Goal: Task Accomplishment & Management: Manage account settings

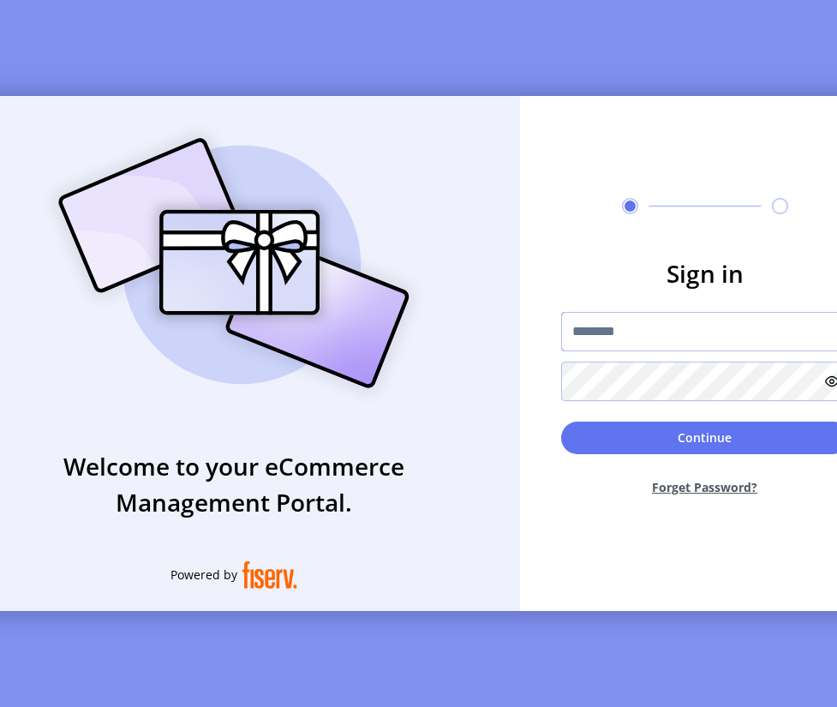
type input "**********"
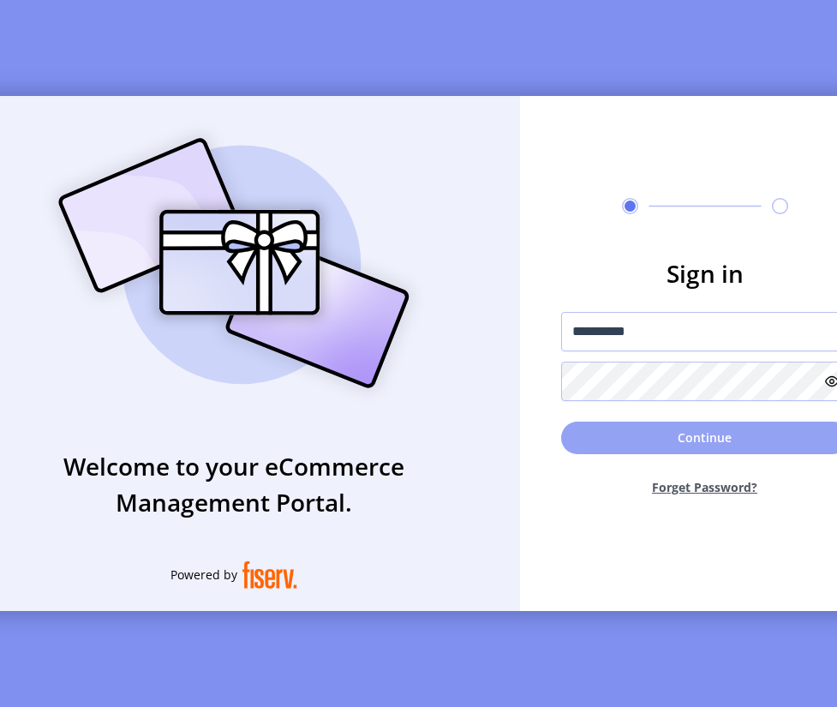
click at [644, 440] on button "Continue" at bounding box center [705, 437] width 288 height 33
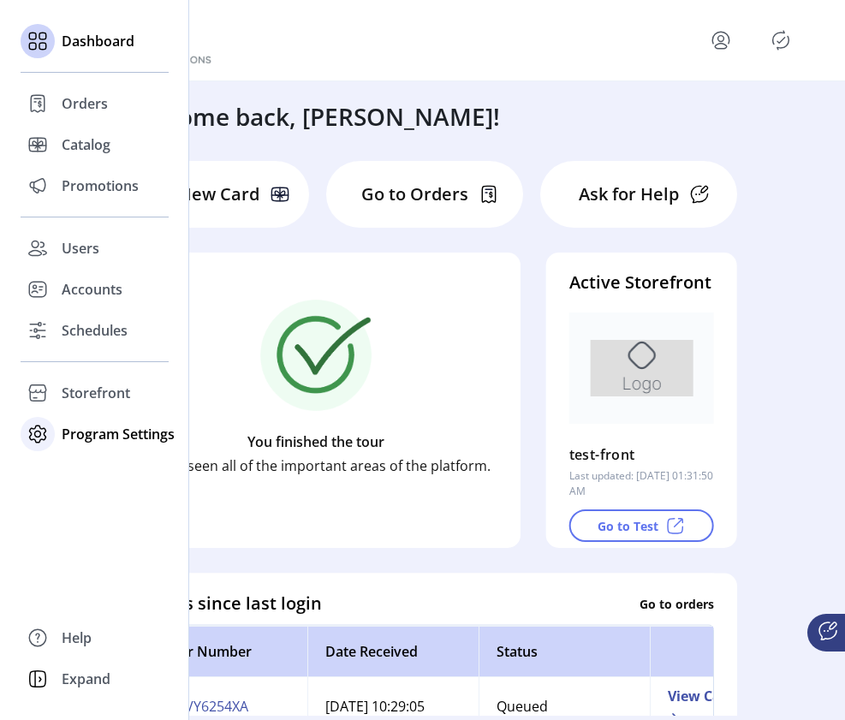
click at [65, 427] on span "Program Settings" at bounding box center [118, 434] width 113 height 21
click at [75, 476] on span "Templates" at bounding box center [96, 468] width 68 height 21
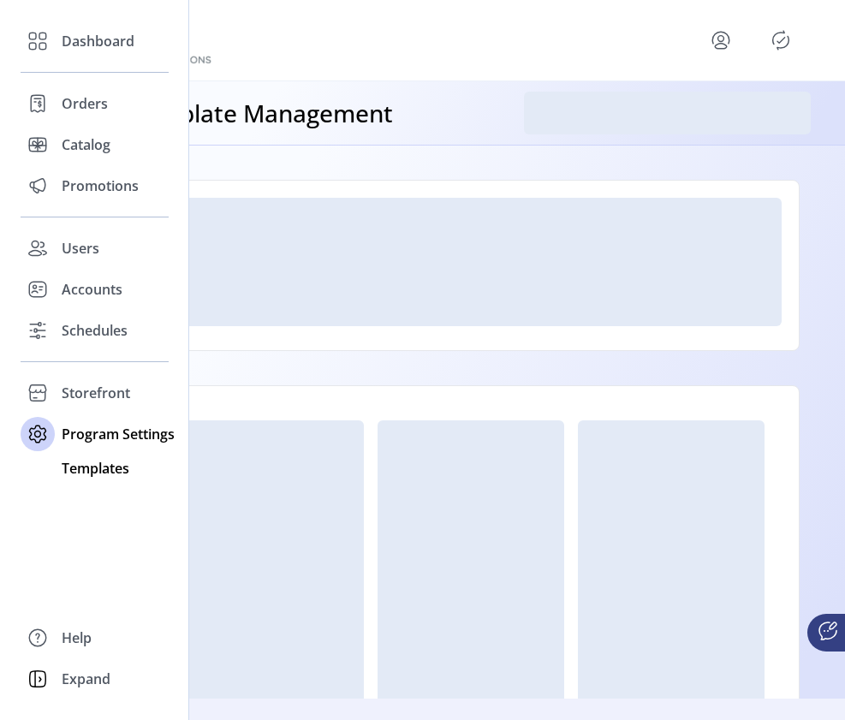
click at [85, 470] on span "Templates" at bounding box center [96, 468] width 68 height 21
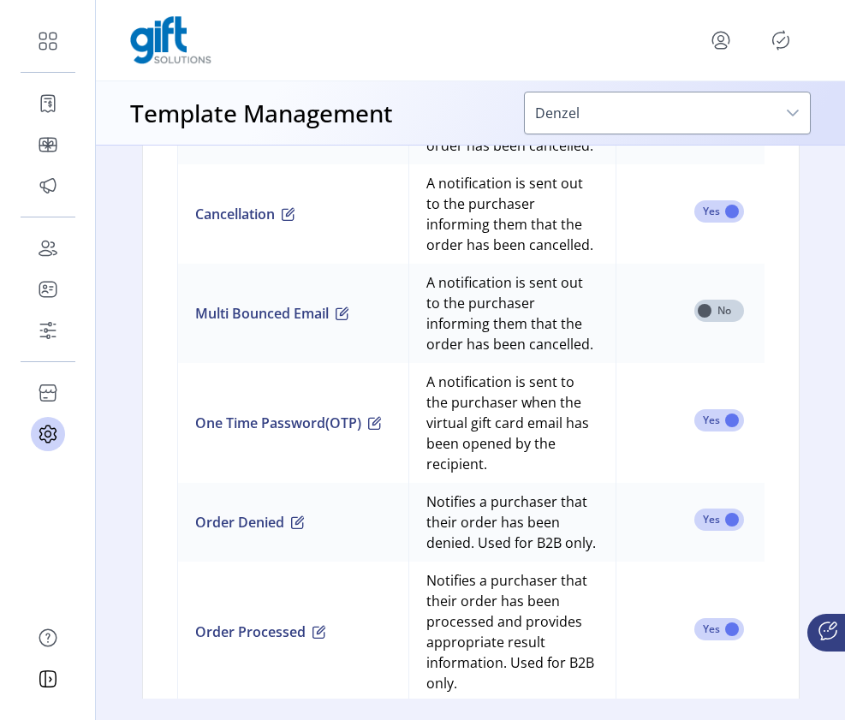
scroll to position [1764, 0]
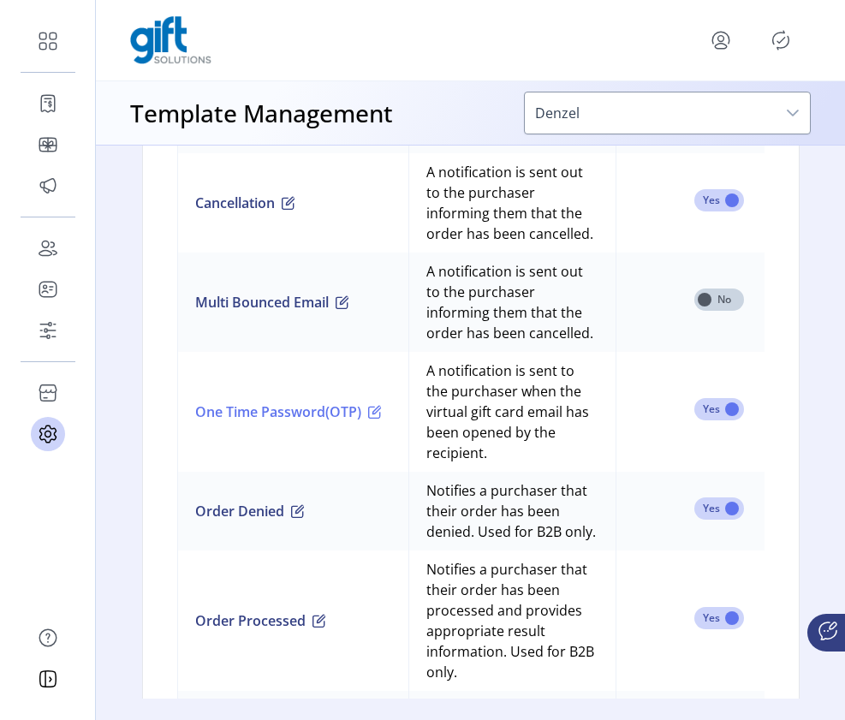
click at [382, 419] on span "button" at bounding box center [375, 412] width 14 height 14
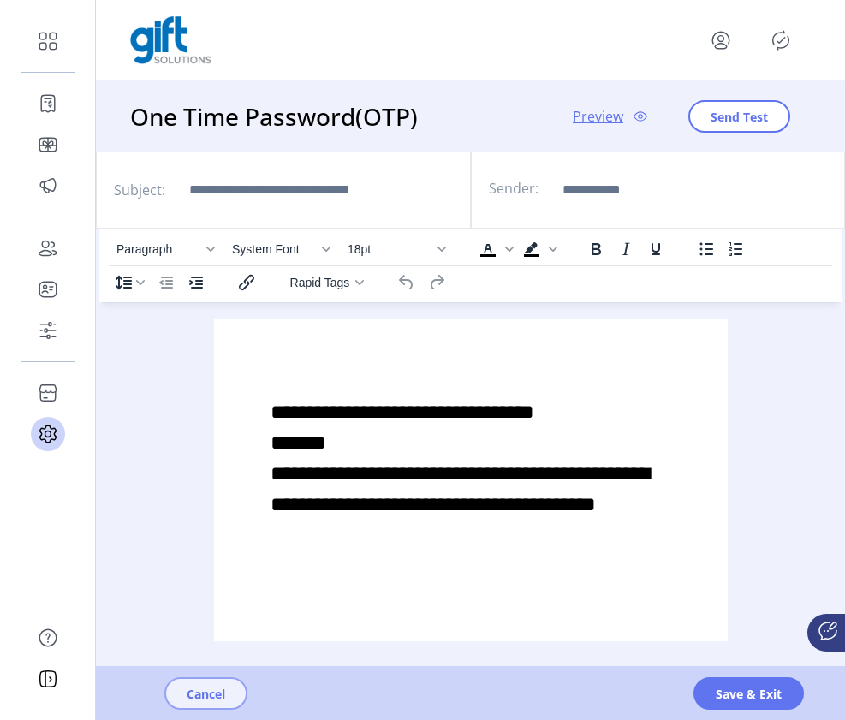
click at [205, 696] on span "Cancel" at bounding box center [206, 694] width 39 height 18
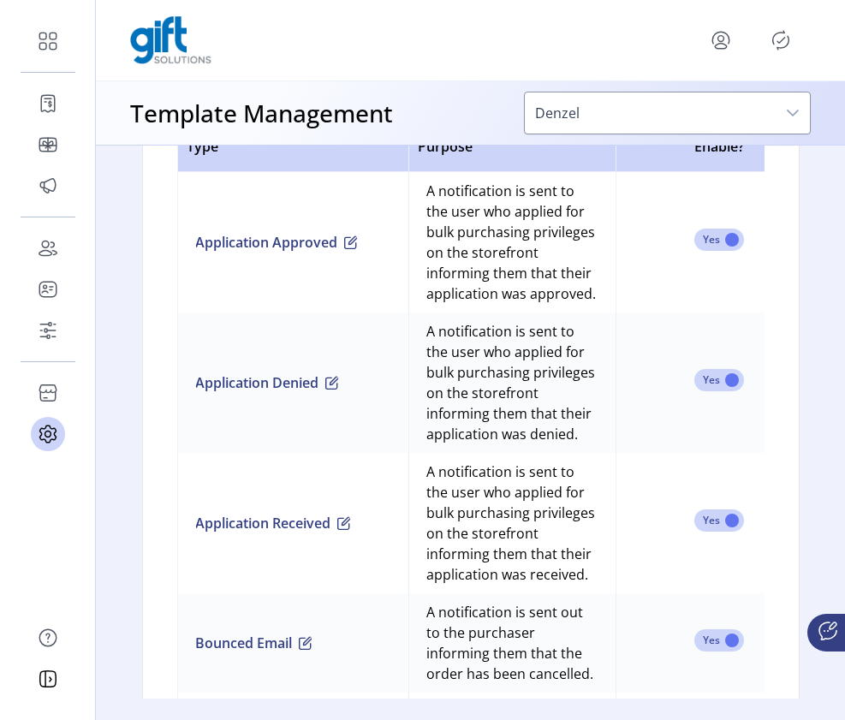
scroll to position [1221, 0]
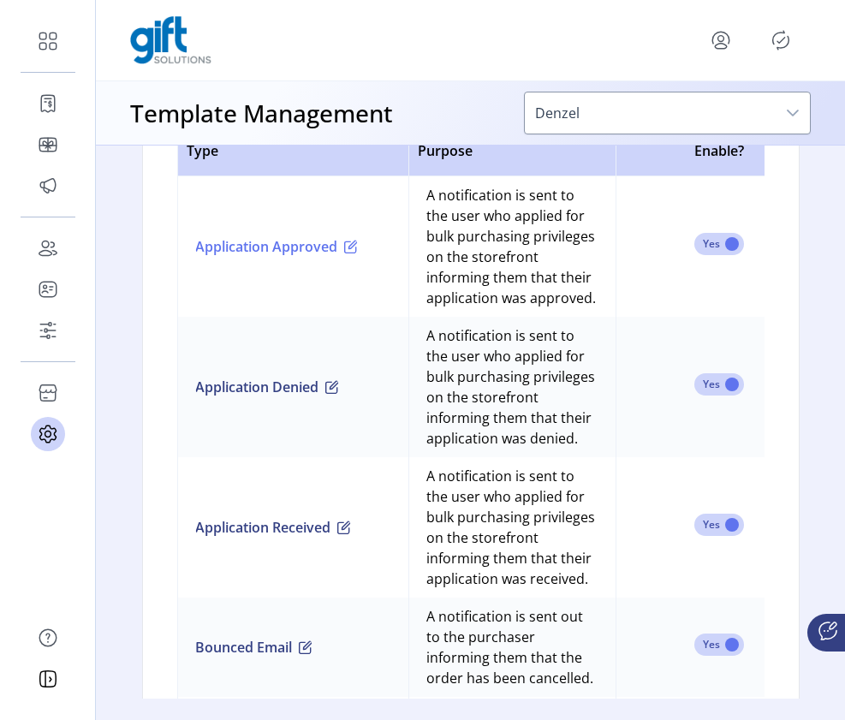
click at [358, 254] on span "button" at bounding box center [351, 247] width 14 height 14
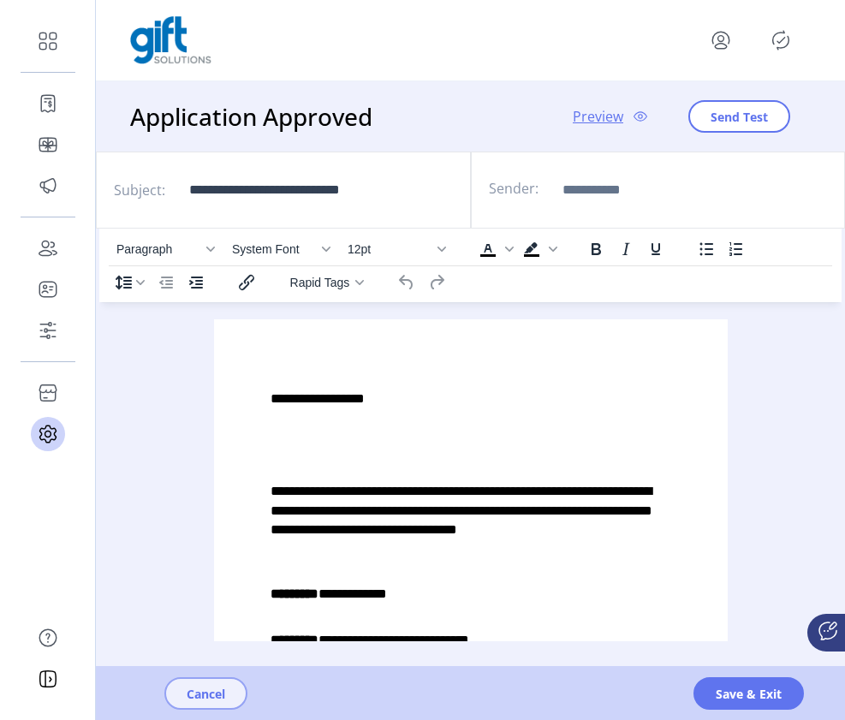
click at [224, 696] on span "Cancel" at bounding box center [206, 694] width 39 height 18
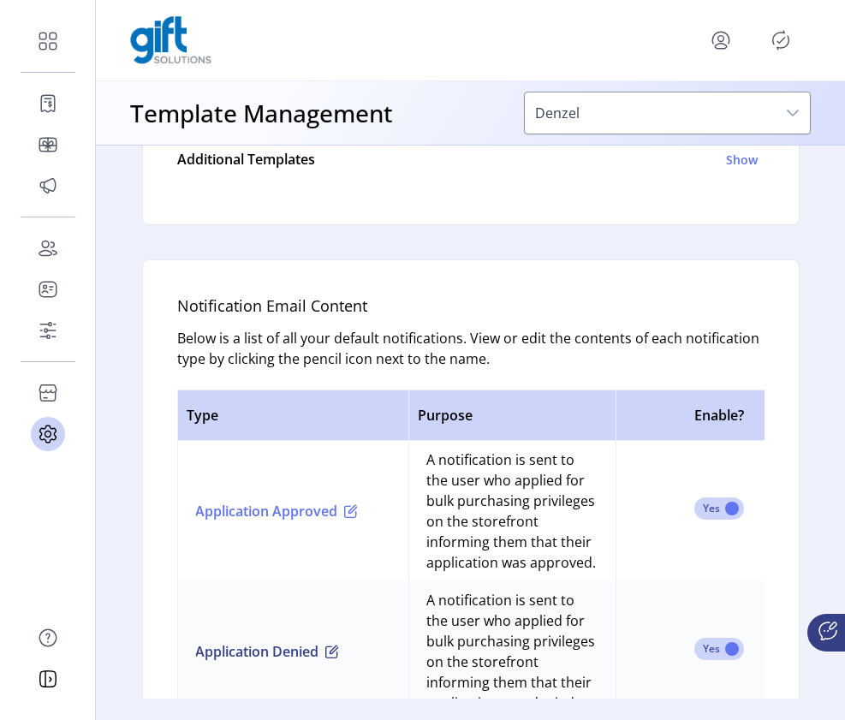
click at [358, 518] on span "button" at bounding box center [351, 512] width 14 height 14
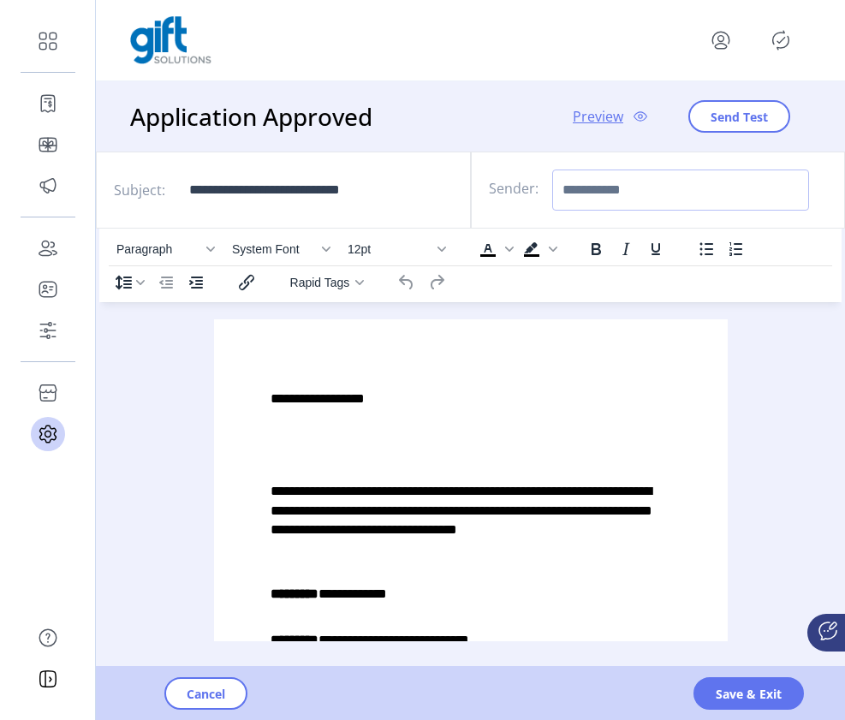
click at [662, 186] on input "Sender:" at bounding box center [680, 190] width 257 height 41
click at [788, 381] on div "Paragraph System Font 12pt To open the popup, press Shift+Enter To open the pop…" at bounding box center [470, 499] width 743 height 540
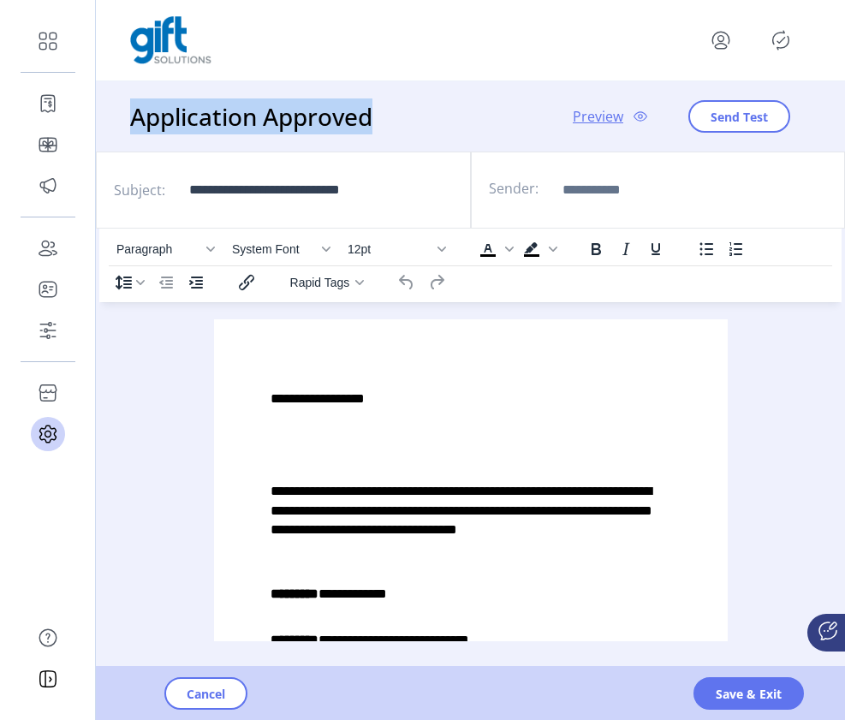
drag, startPoint x: 395, startPoint y: 118, endPoint x: 133, endPoint y: 126, distance: 262.2
click at [133, 126] on div "Application Approved Preview Send Test" at bounding box center [470, 116] width 749 height 70
copy h3 "Application Approved"
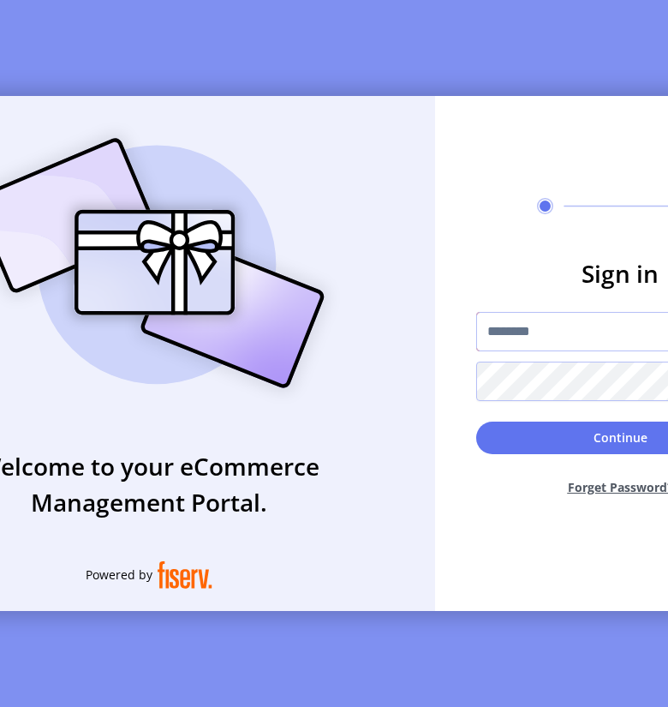
type input "**********"
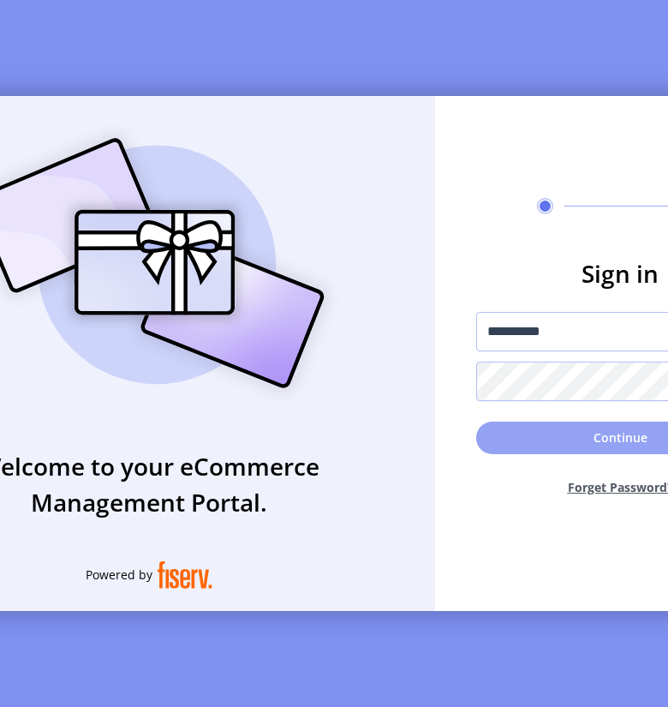
click at [554, 447] on button "Continue" at bounding box center [620, 437] width 288 height 33
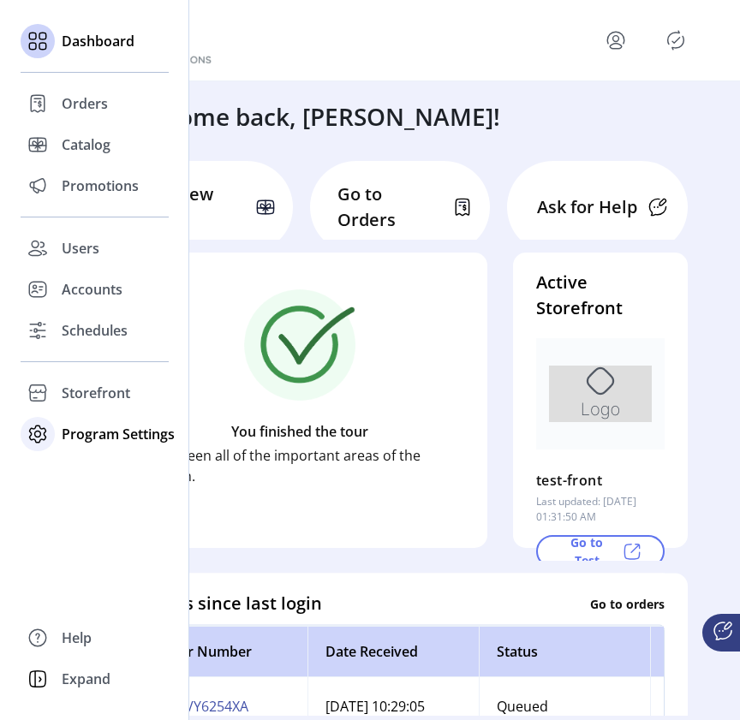
click at [101, 439] on span "Program Settings" at bounding box center [118, 434] width 113 height 21
click at [94, 478] on span "Templates" at bounding box center [96, 468] width 68 height 21
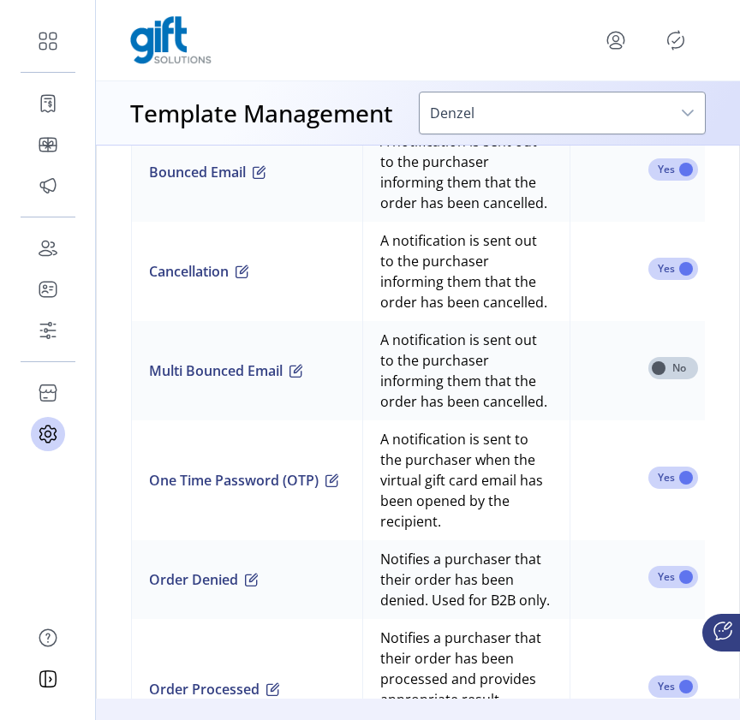
scroll to position [1732, 0]
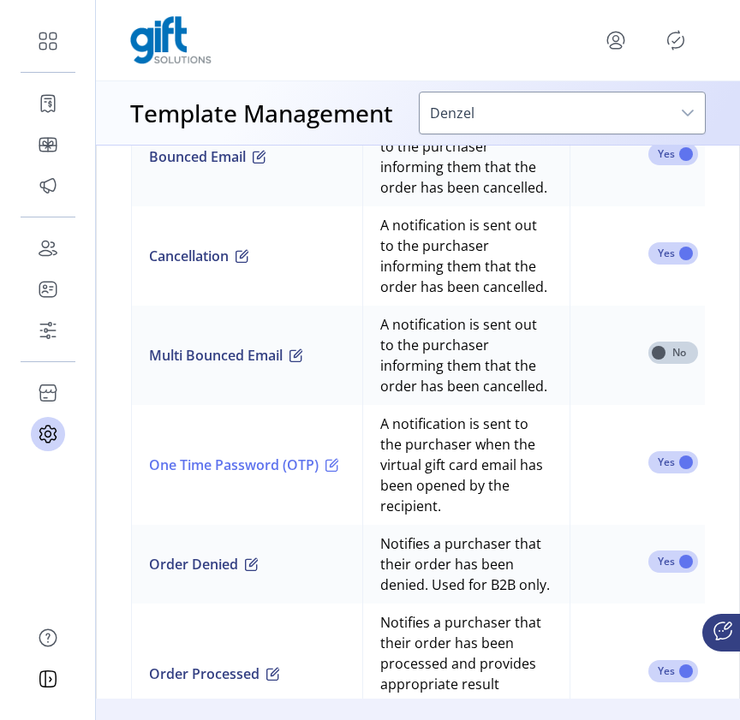
click at [339, 458] on span "button" at bounding box center [332, 465] width 14 height 14
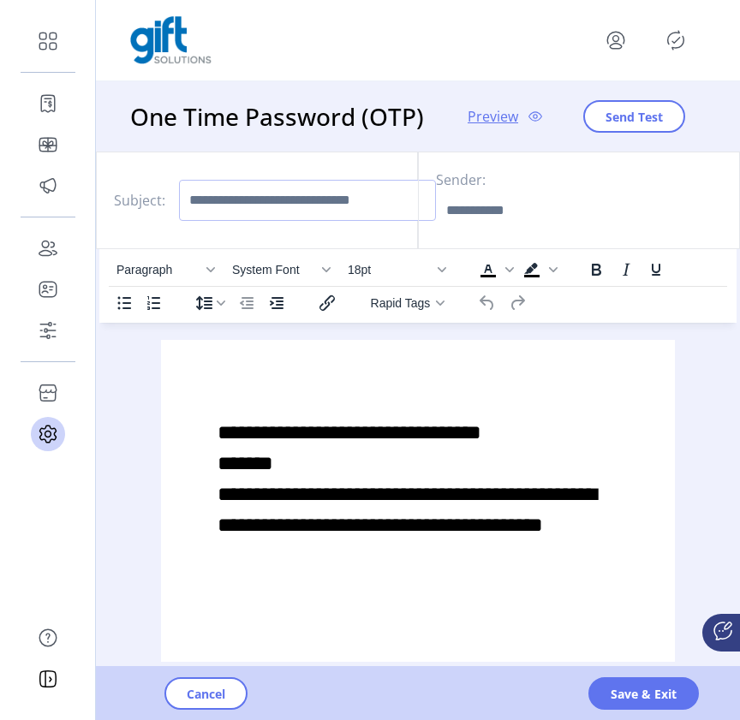
drag, startPoint x: 194, startPoint y: 202, endPoint x: 358, endPoint y: 207, distance: 164.5
click at [359, 208] on input "Subject:" at bounding box center [307, 200] width 257 height 41
drag, startPoint x: 550, startPoint y: 213, endPoint x: 436, endPoint y: 206, distance: 114.1
click at [437, 207] on input "Sender:" at bounding box center [564, 210] width 257 height 41
click at [325, 194] on input "Subject:" at bounding box center [307, 200] width 257 height 41
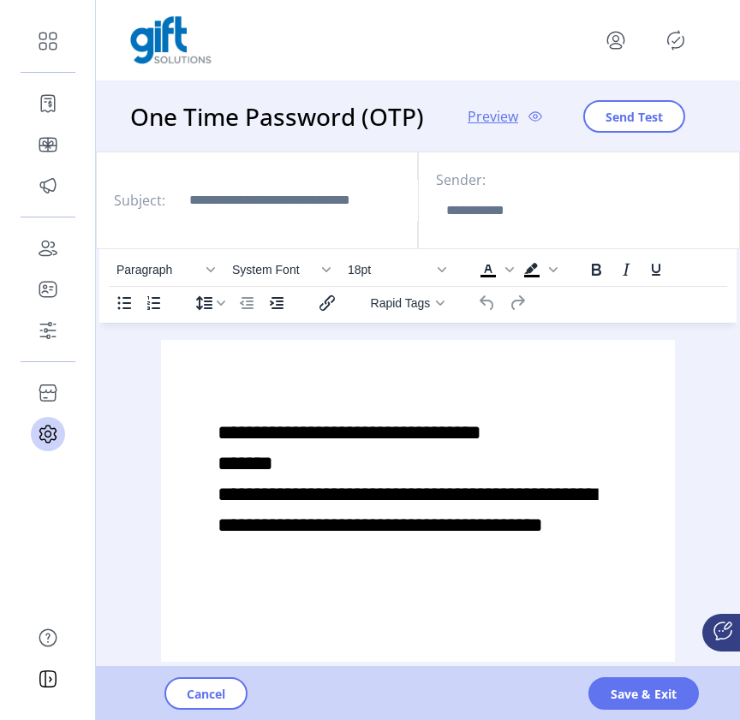
click at [698, 438] on div "Paragraph System Font 18pt To open the popup, press Shift+Enter To open the pop…" at bounding box center [417, 519] width 637 height 540
click at [182, 702] on button "Cancel" at bounding box center [205, 694] width 83 height 33
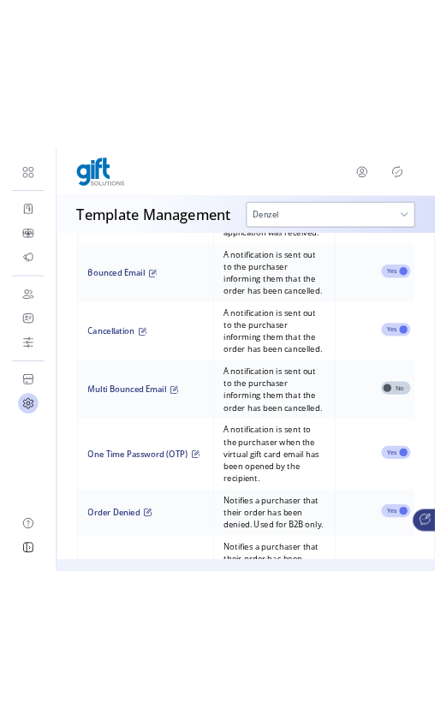
scroll to position [1677, 0]
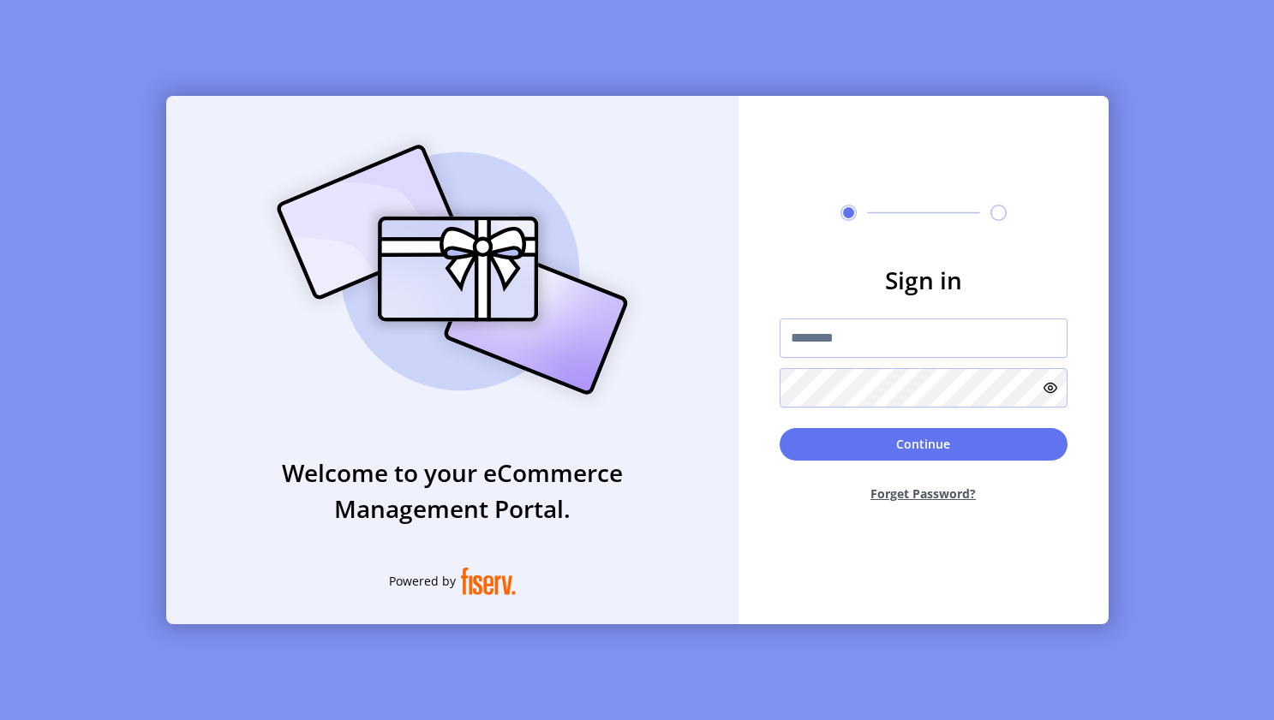
click at [844, 344] on input "text" at bounding box center [923, 338] width 288 height 39
type input "**********"
click at [971, 428] on button "Continue" at bounding box center [923, 444] width 288 height 33
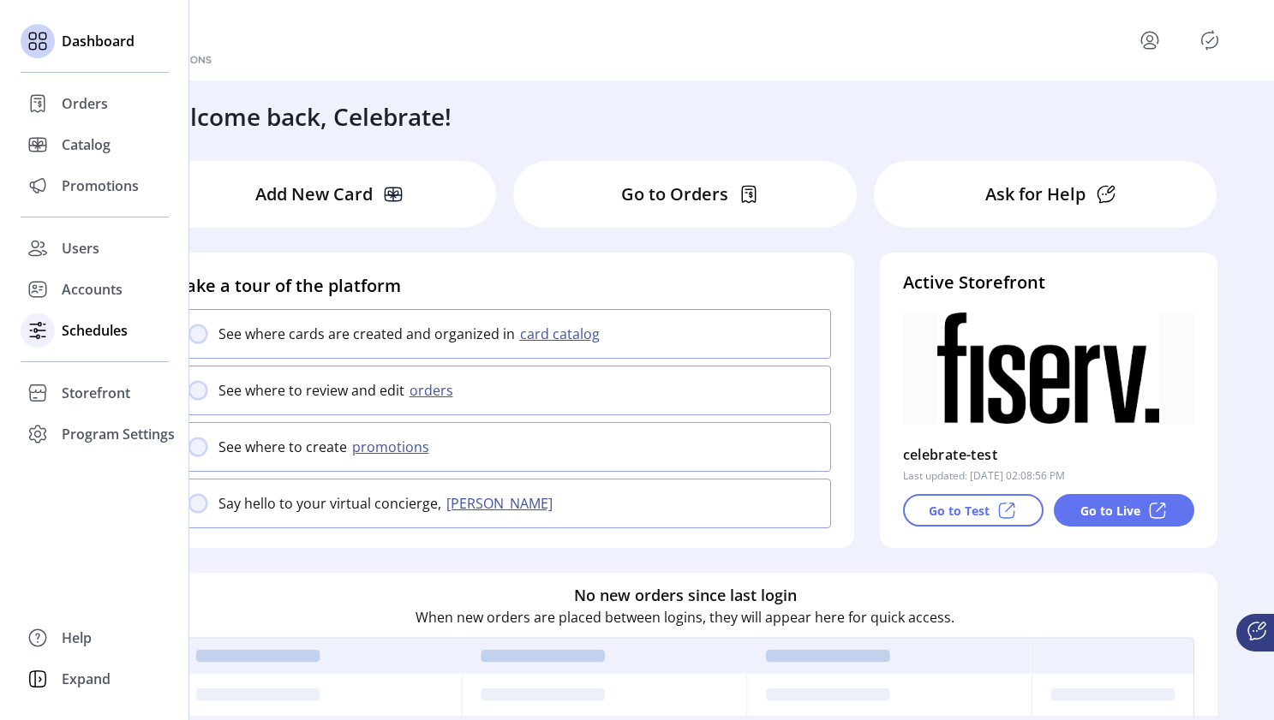
click at [79, 331] on span "Schedules" at bounding box center [95, 330] width 66 height 21
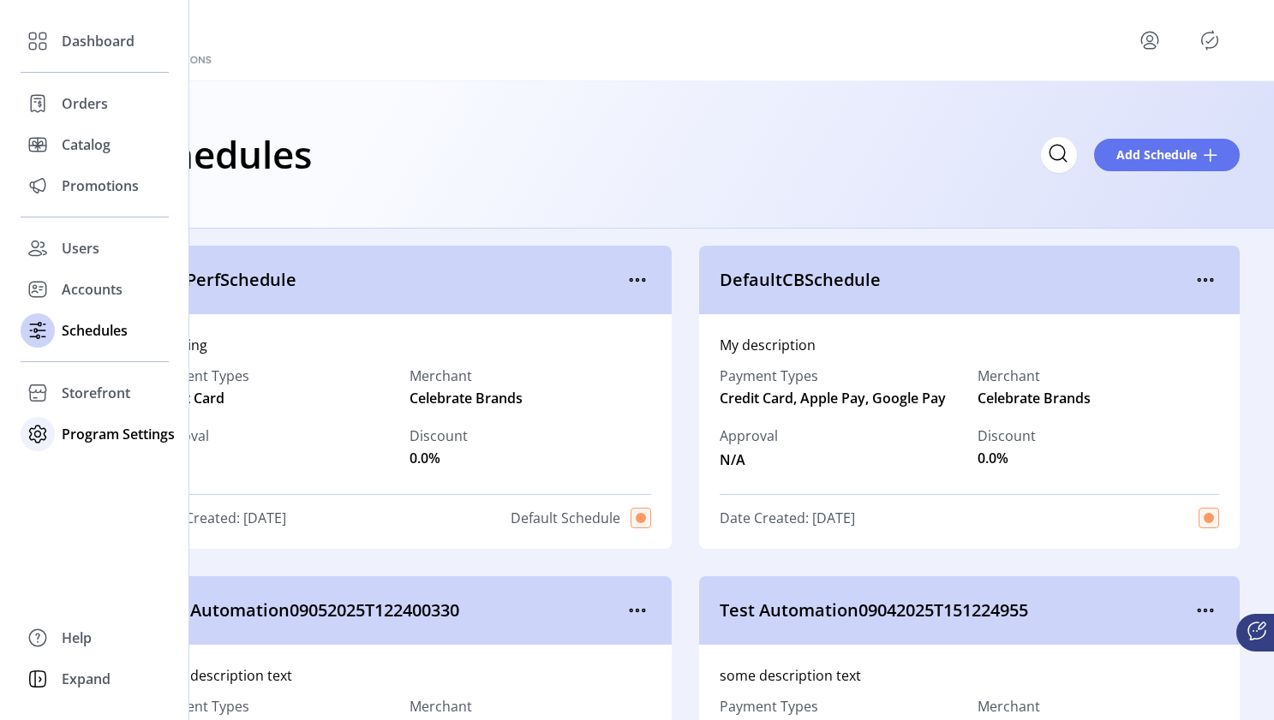
click at [71, 438] on span "Program Settings" at bounding box center [118, 434] width 113 height 21
click at [72, 477] on span "Templates" at bounding box center [96, 468] width 68 height 21
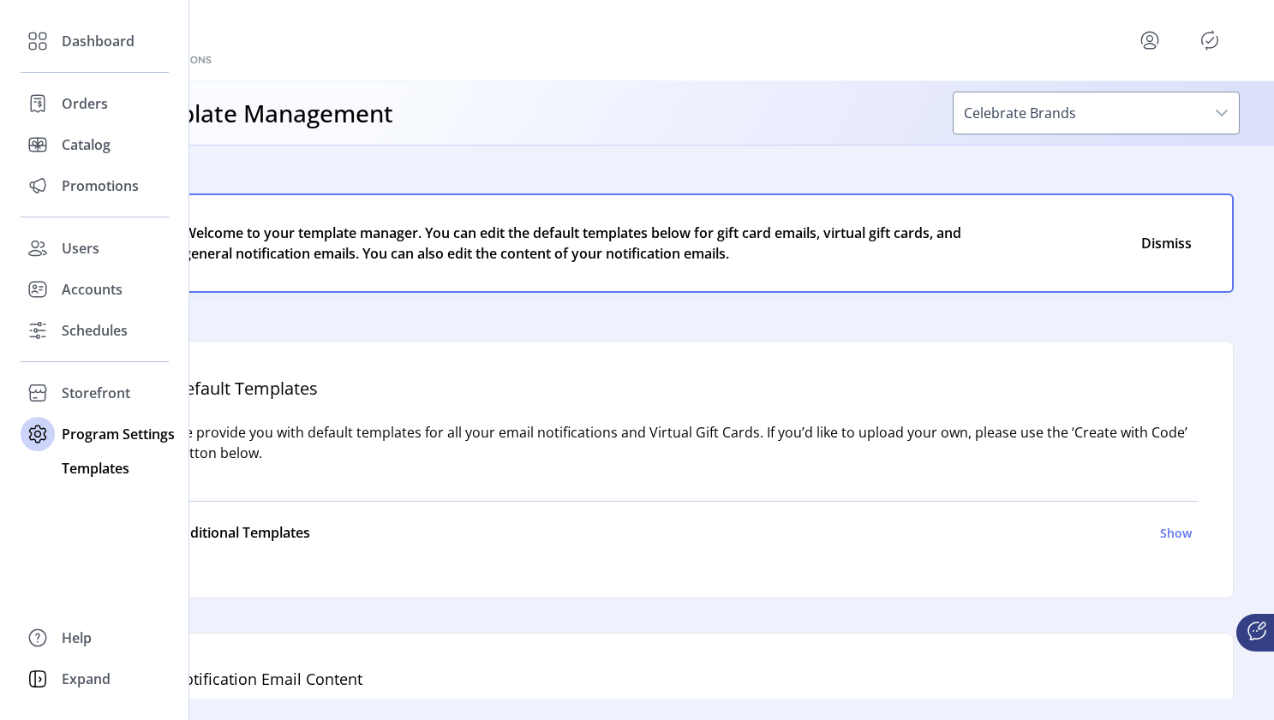
click at [80, 469] on span "Templates" at bounding box center [96, 468] width 68 height 21
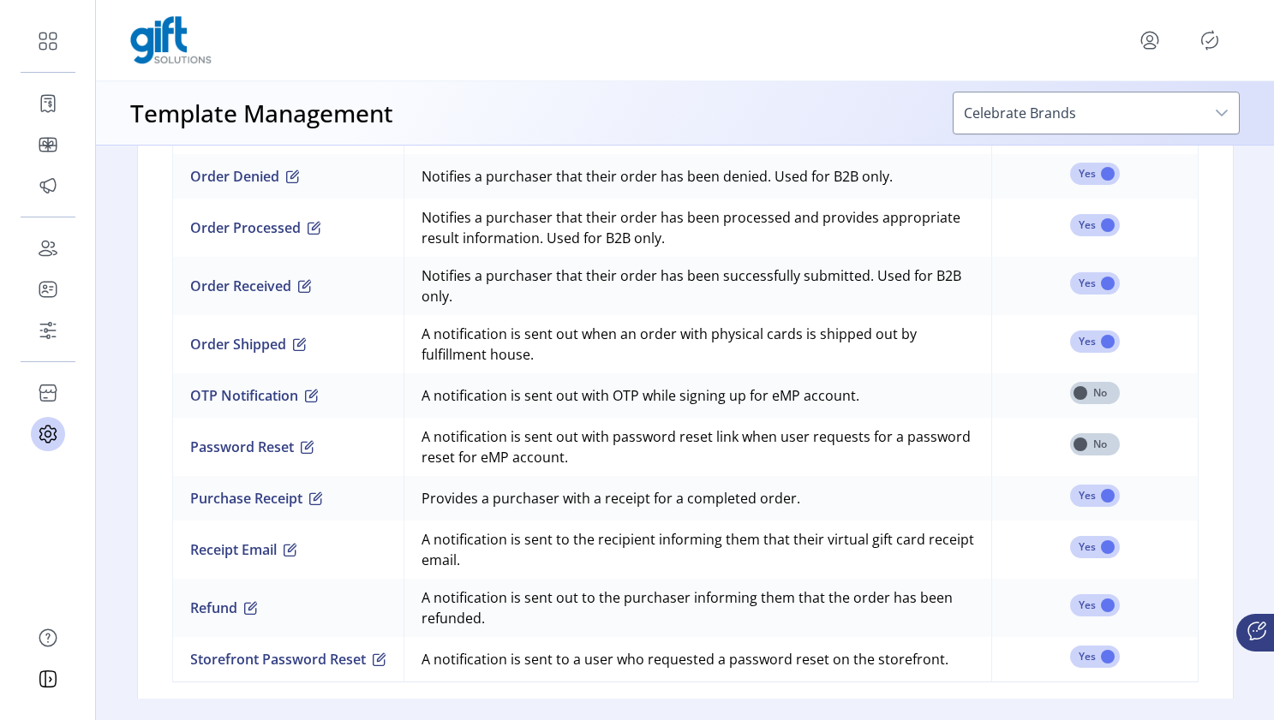
scroll to position [1619, 0]
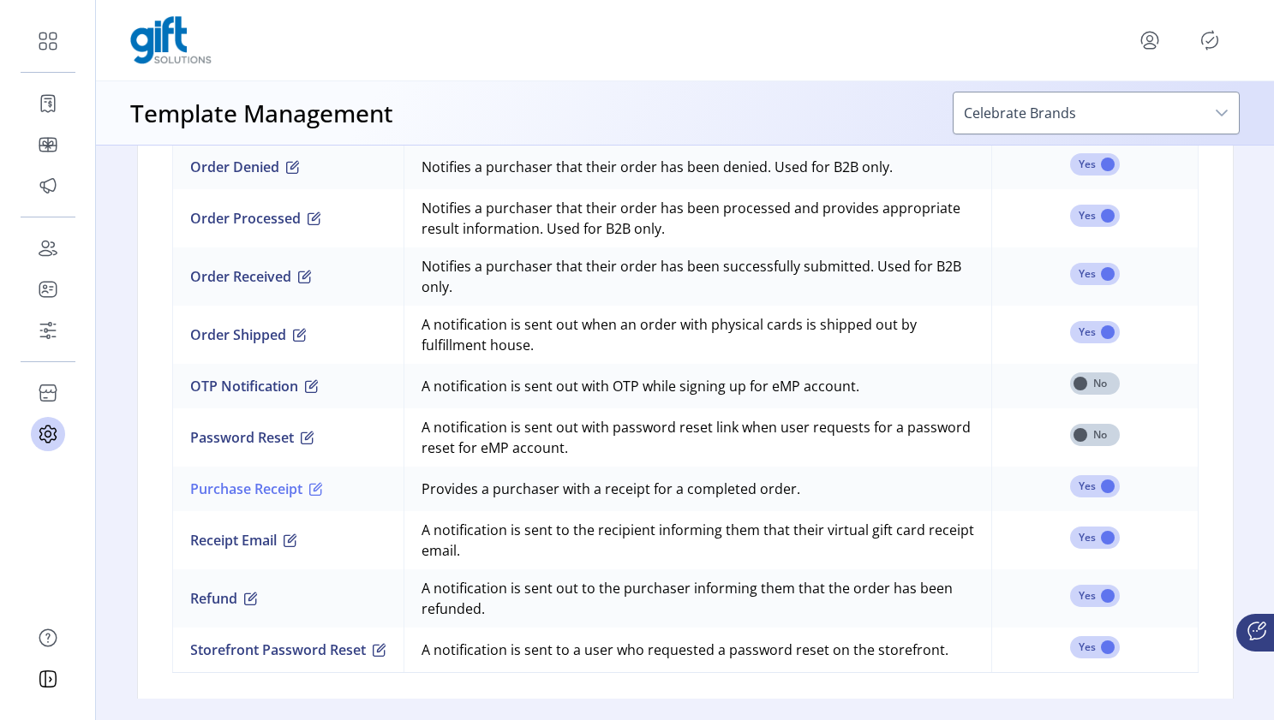
click at [323, 487] on span "button" at bounding box center [316, 489] width 14 height 14
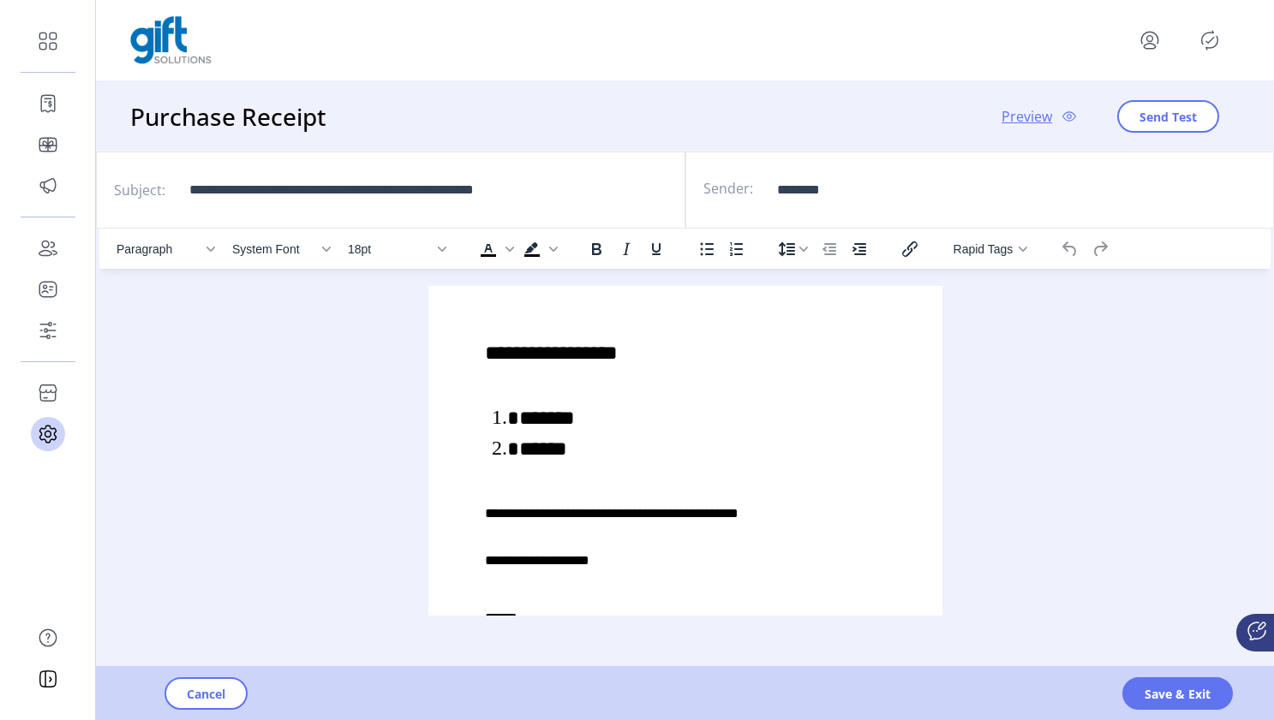
scroll to position [28, 0]
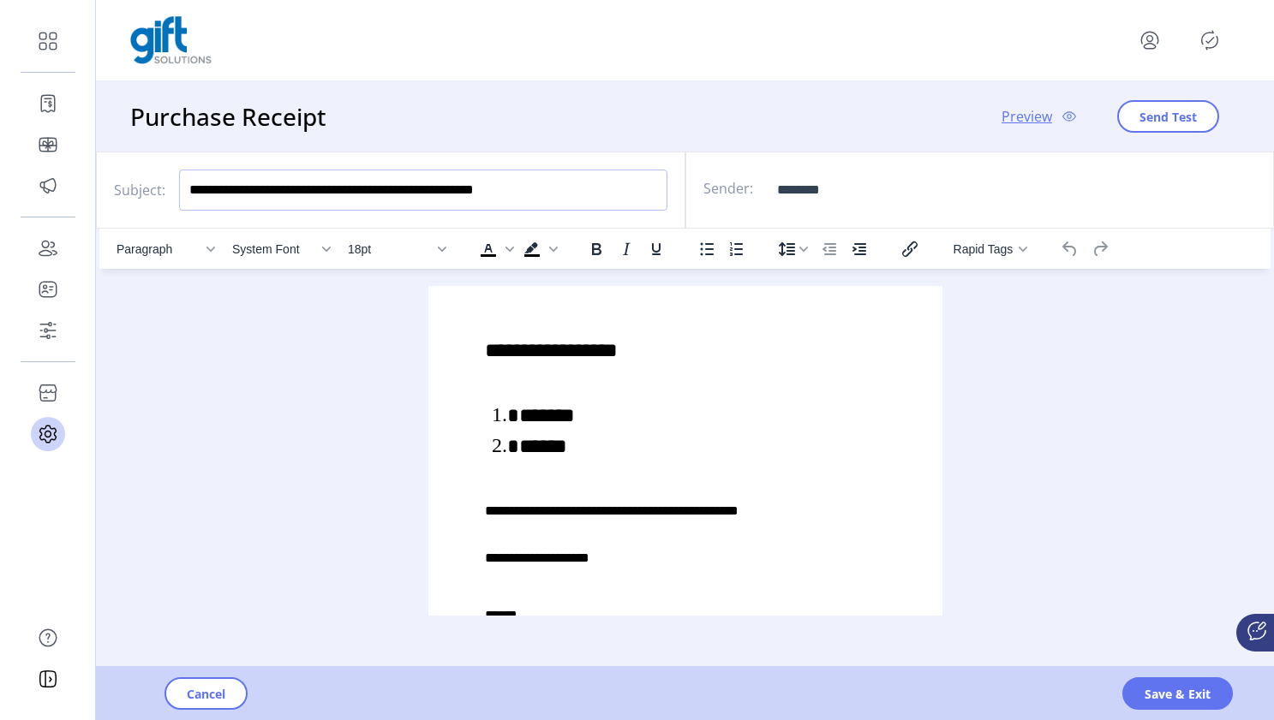
drag, startPoint x: 582, startPoint y: 198, endPoint x: 188, endPoint y: 186, distance: 394.2
click at [188, 186] on input "**********" at bounding box center [423, 190] width 488 height 41
click at [927, 203] on input "********" at bounding box center [895, 190] width 257 height 41
drag, startPoint x: 927, startPoint y: 203, endPoint x: 763, endPoint y: 194, distance: 163.8
click at [763, 194] on div "Sender: ********" at bounding box center [979, 190] width 589 height 77
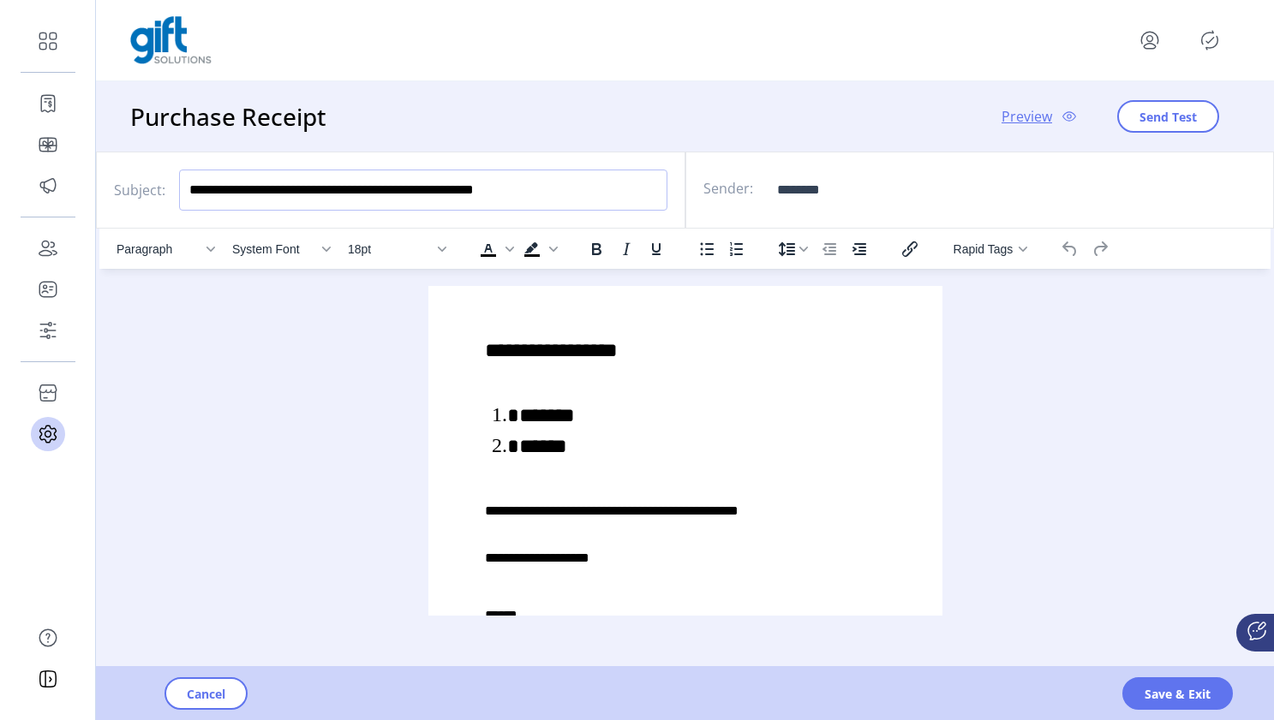
click at [623, 184] on input "**********" at bounding box center [423, 190] width 488 height 41
drag, startPoint x: 623, startPoint y: 184, endPoint x: 176, endPoint y: 182, distance: 446.3
click at [176, 182] on div "**********" at bounding box center [390, 190] width 589 height 77
click at [383, 194] on input "**********" at bounding box center [423, 190] width 488 height 41
drag, startPoint x: 385, startPoint y: 186, endPoint x: 178, endPoint y: 185, distance: 207.3
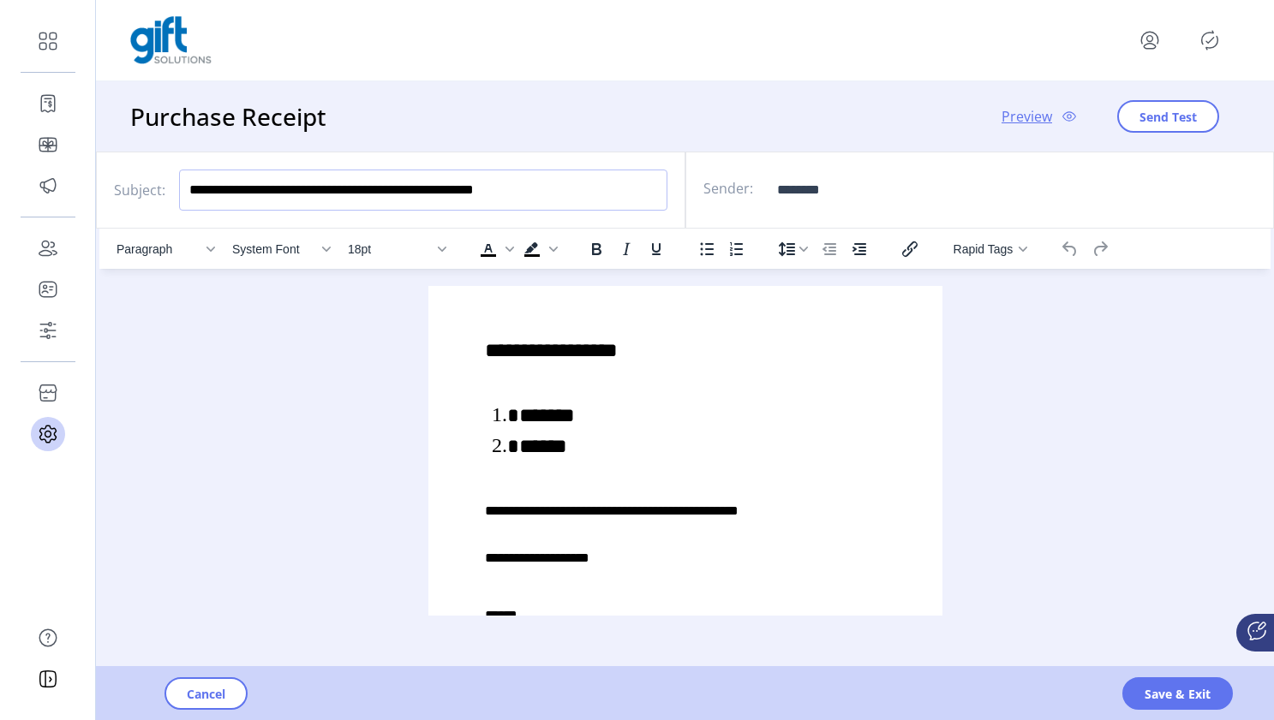
click at [179, 185] on input "**********" at bounding box center [423, 190] width 488 height 41
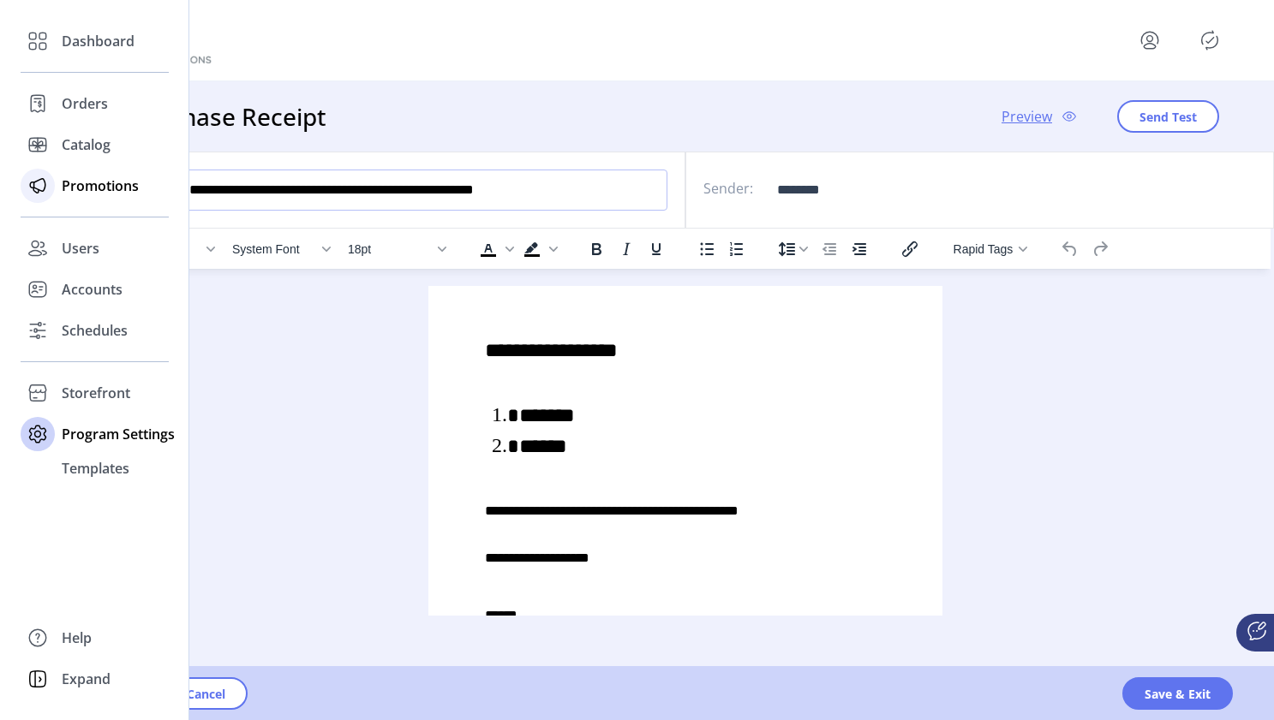
drag, startPoint x: 610, startPoint y: 191, endPoint x: 88, endPoint y: 179, distance: 521.8
click at [88, 179] on div "**********" at bounding box center [637, 360] width 1274 height 720
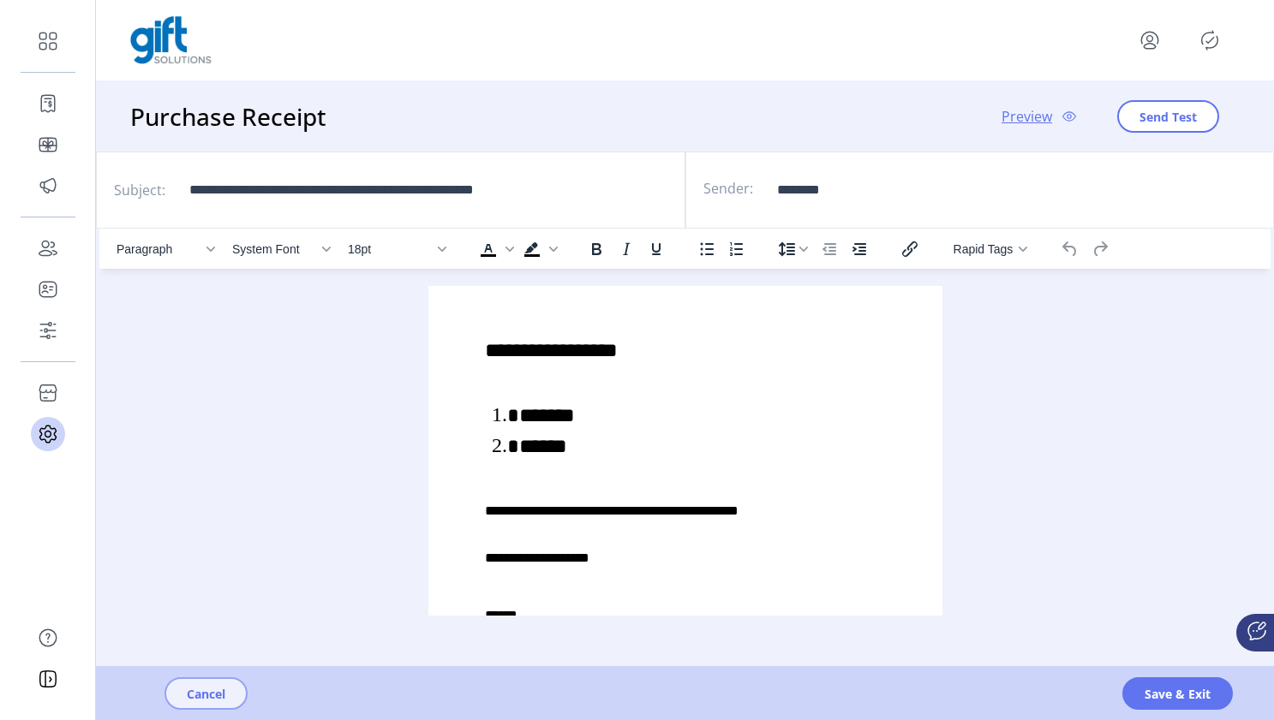
click at [209, 696] on span "Cancel" at bounding box center [206, 694] width 39 height 18
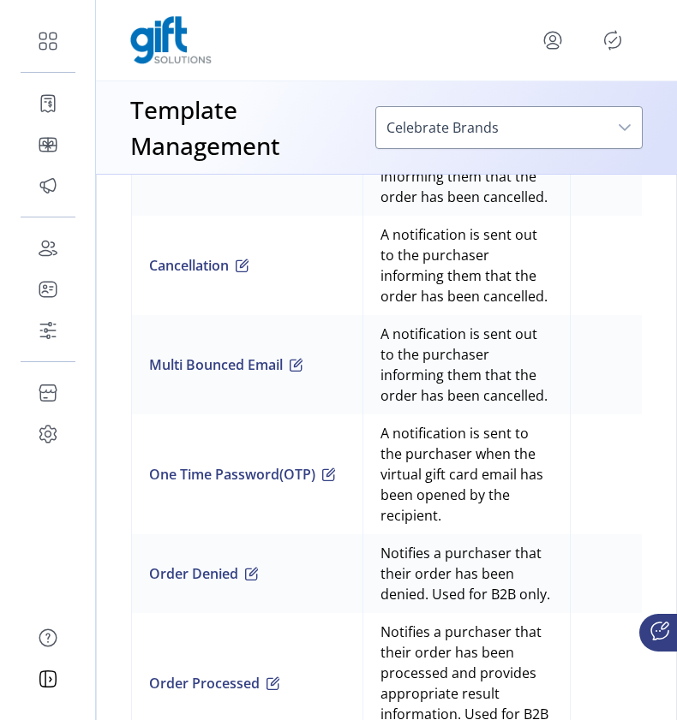
scroll to position [1774, 0]
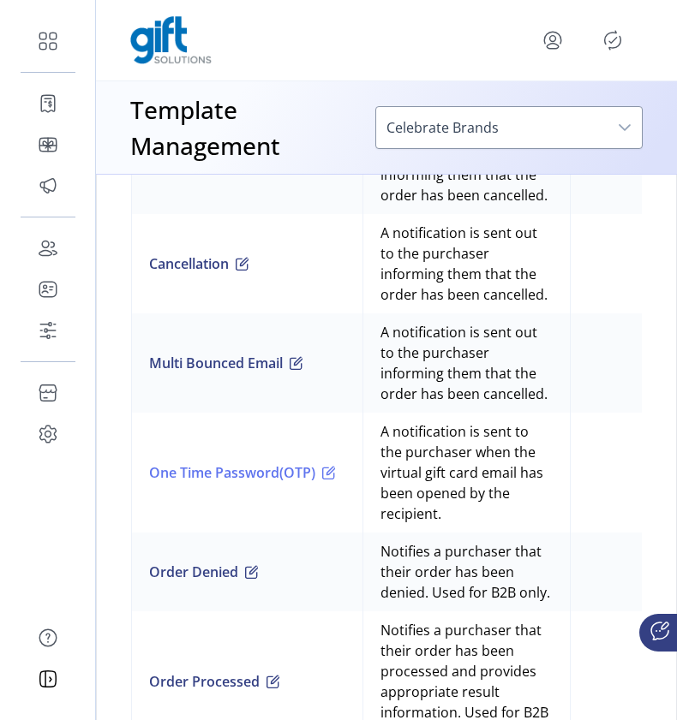
click at [336, 480] on span "button" at bounding box center [329, 473] width 14 height 14
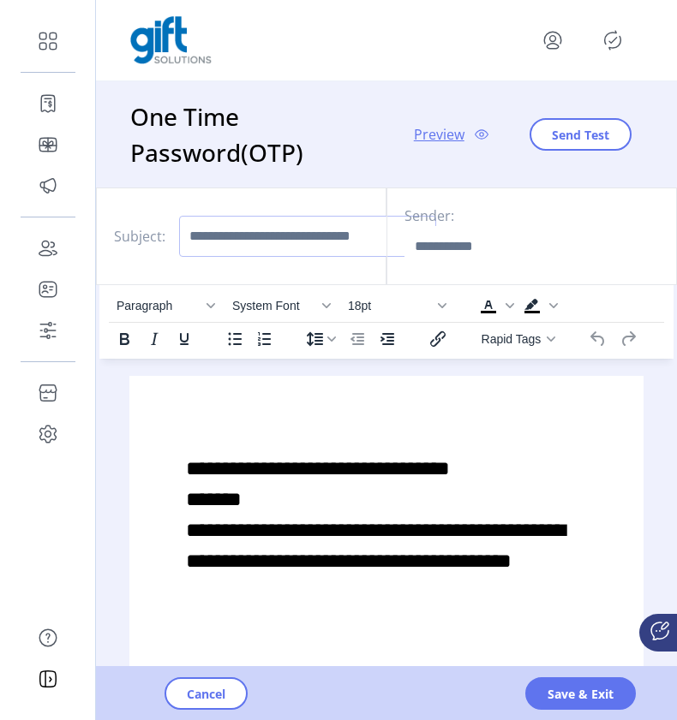
drag, startPoint x: 192, startPoint y: 237, endPoint x: 357, endPoint y: 239, distance: 165.3
click at [357, 239] on input "Subject:" at bounding box center [307, 236] width 257 height 41
click at [234, 696] on button "Cancel" at bounding box center [205, 694] width 83 height 33
